Goal: Find specific page/section: Find specific page/section

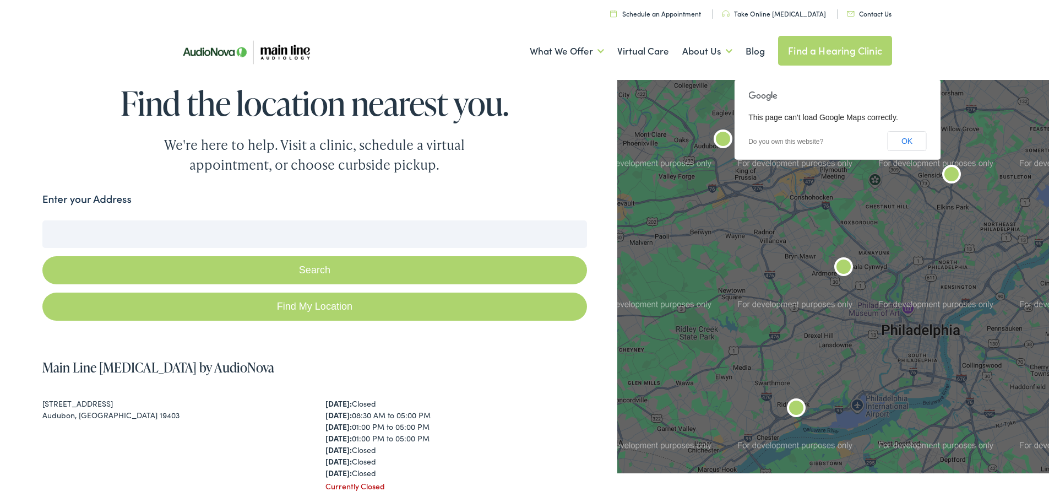
click at [126, 230] on input "Enter your Address" at bounding box center [314, 232] width 545 height 28
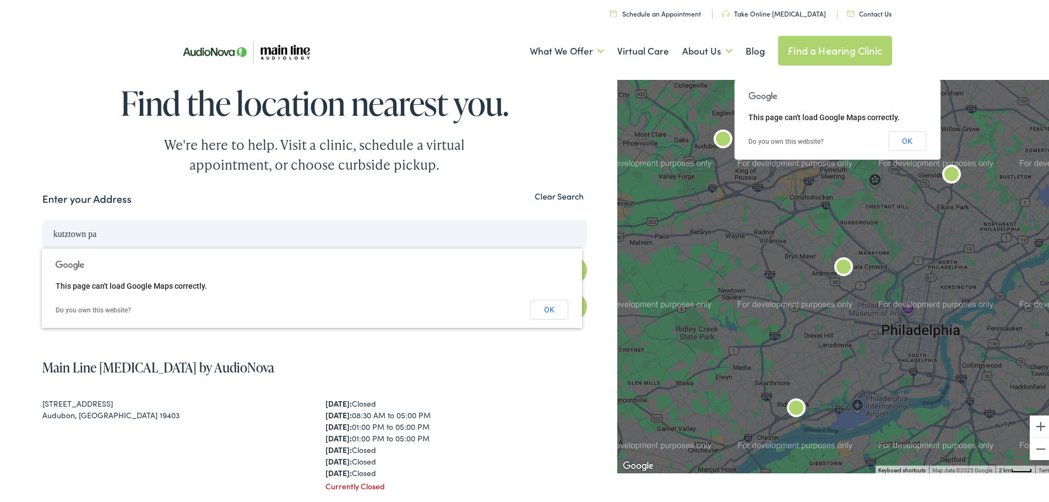
type input "kutztown pa"
click at [42, 254] on button "Search" at bounding box center [314, 268] width 545 height 28
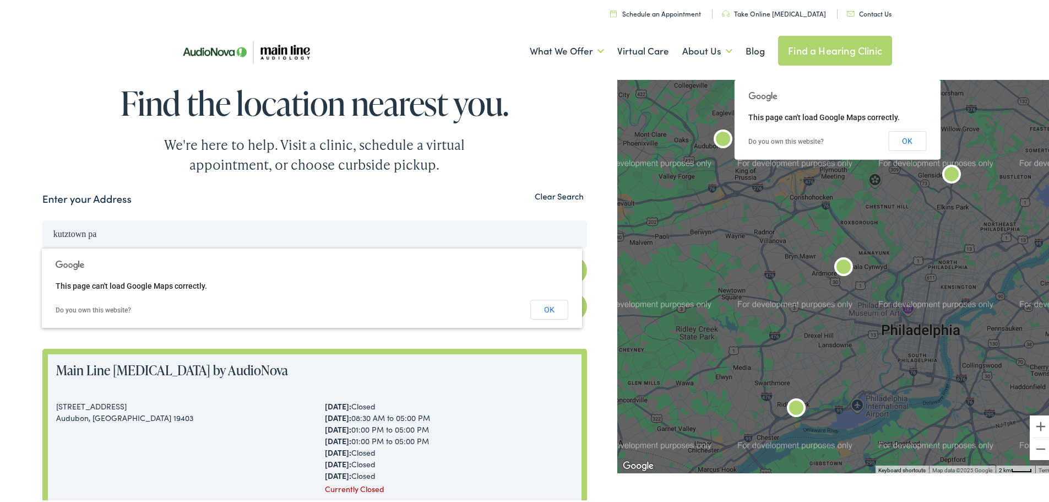
click at [835, 260] on img "Main Line Audiology by AudioNova" at bounding box center [843, 265] width 35 height 35
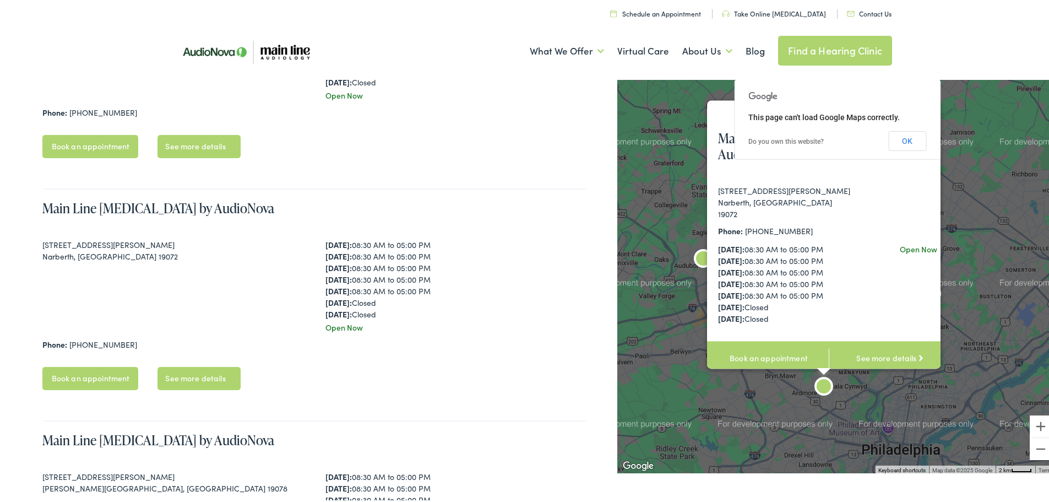
scroll to position [703, 0]
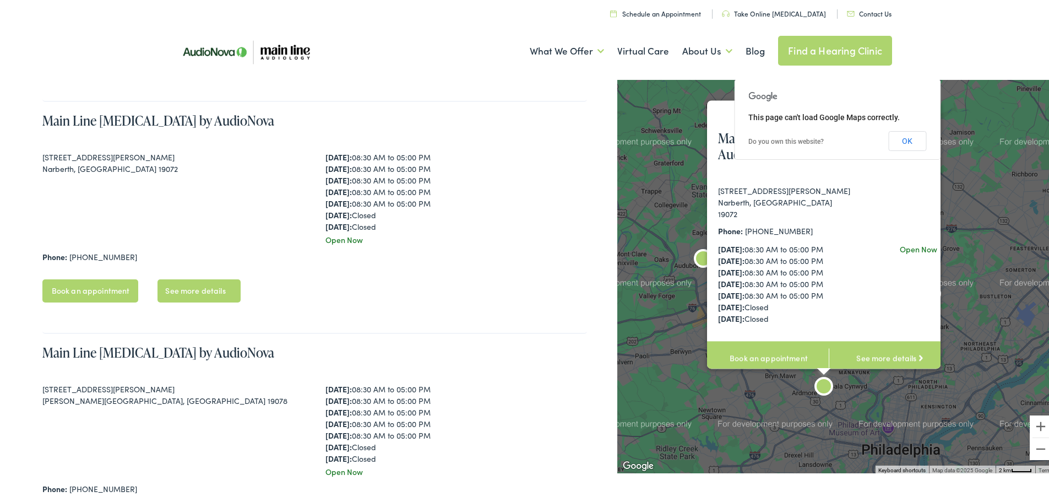
click at [693, 257] on img "Main Line Audiology by AudioNova" at bounding box center [702, 257] width 35 height 35
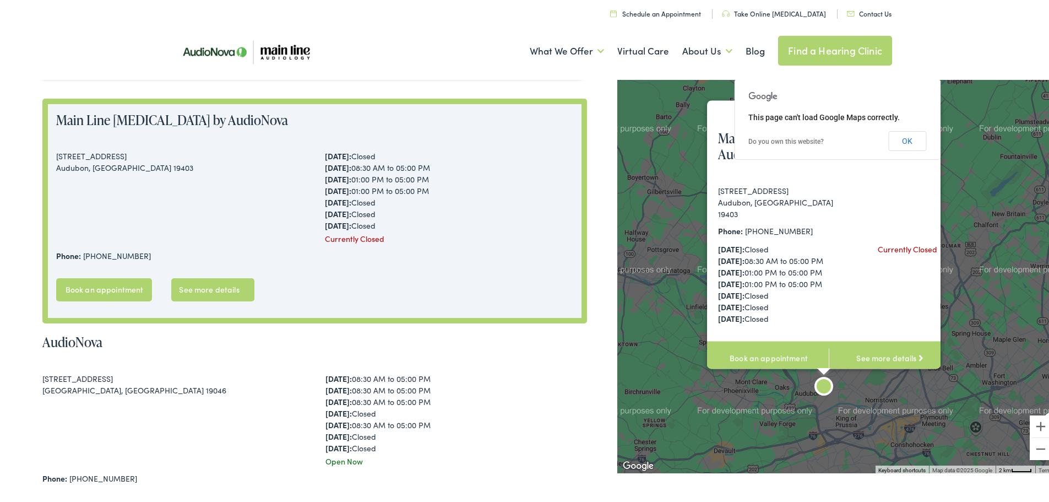
scroll to position [247, 0]
